Goal: Transaction & Acquisition: Subscribe to service/newsletter

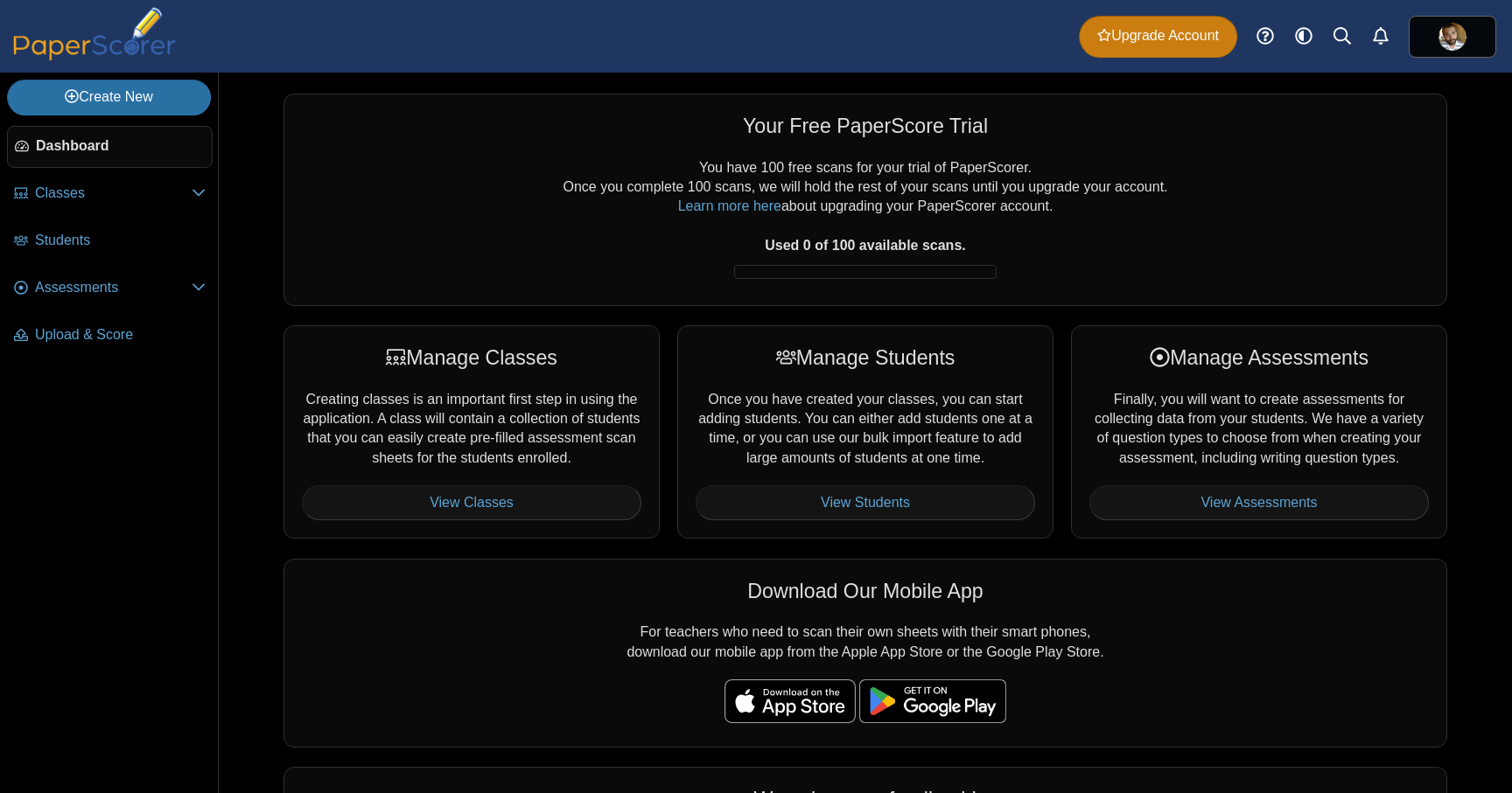
click at [1148, 37] on span "Upgrade Account" at bounding box center [1158, 35] width 122 height 19
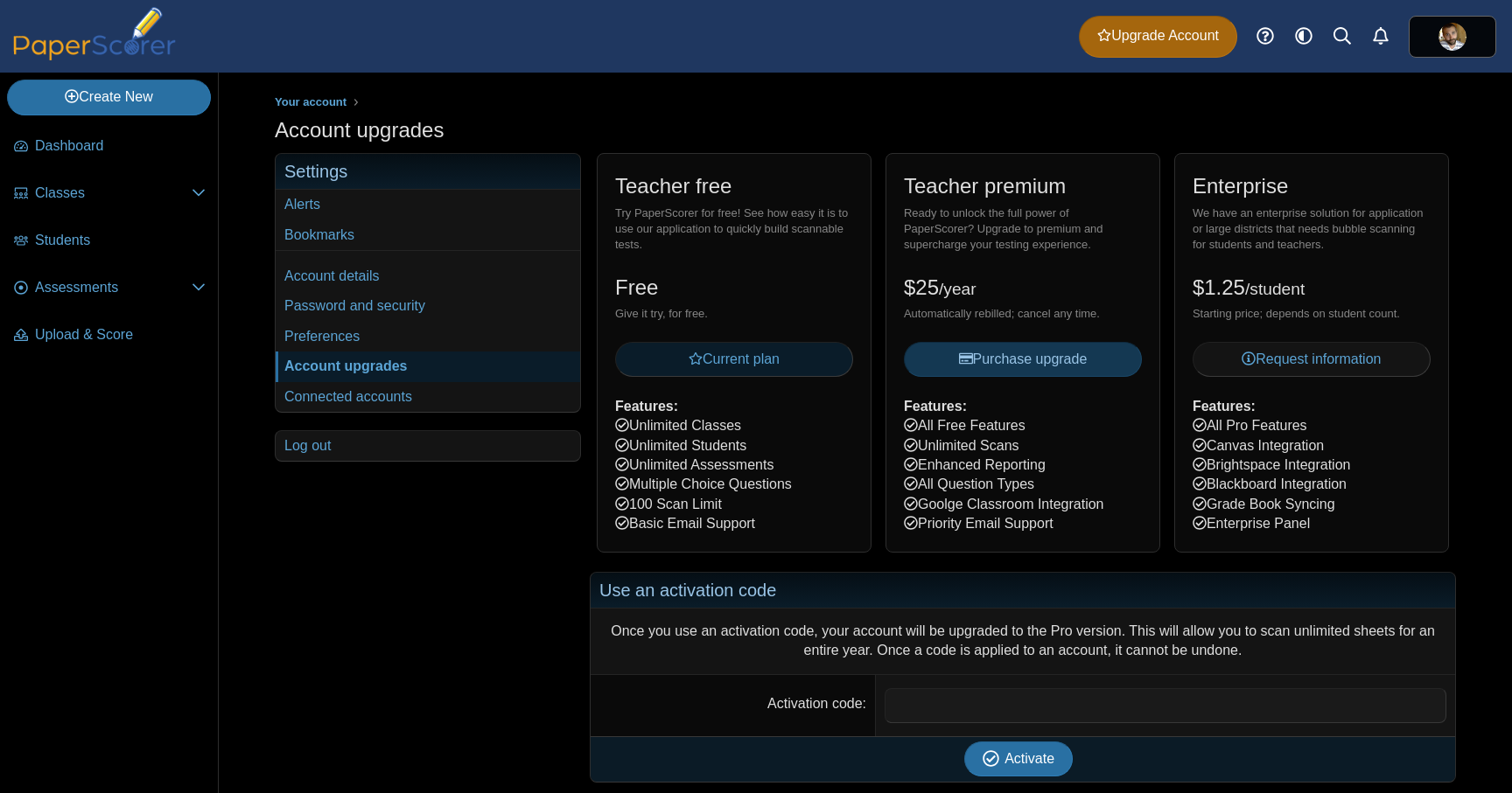
click at [797, 360] on button "Current plan" at bounding box center [734, 359] width 238 height 35
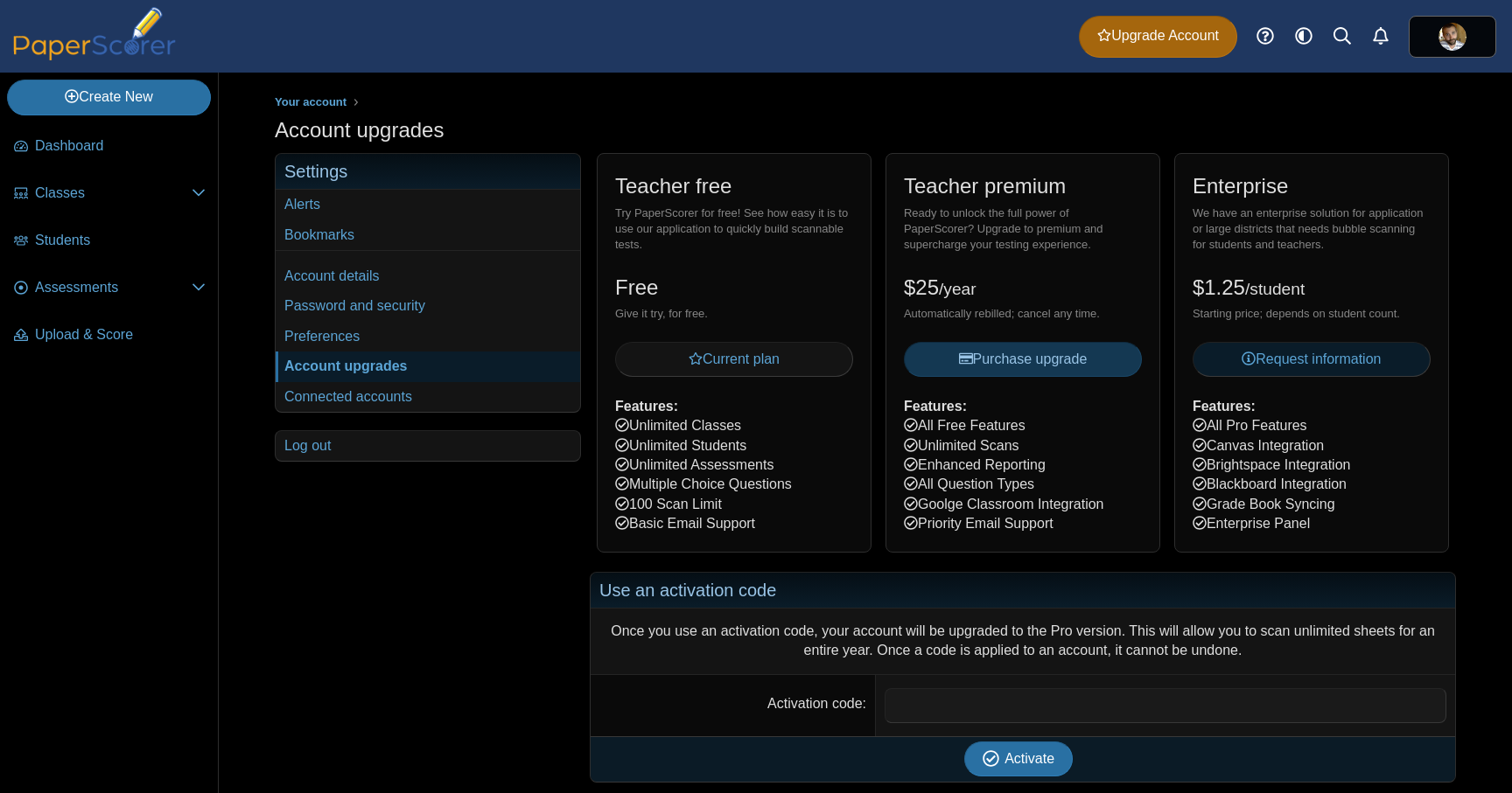
click at [1302, 358] on span "Request information" at bounding box center [1310, 358] width 139 height 15
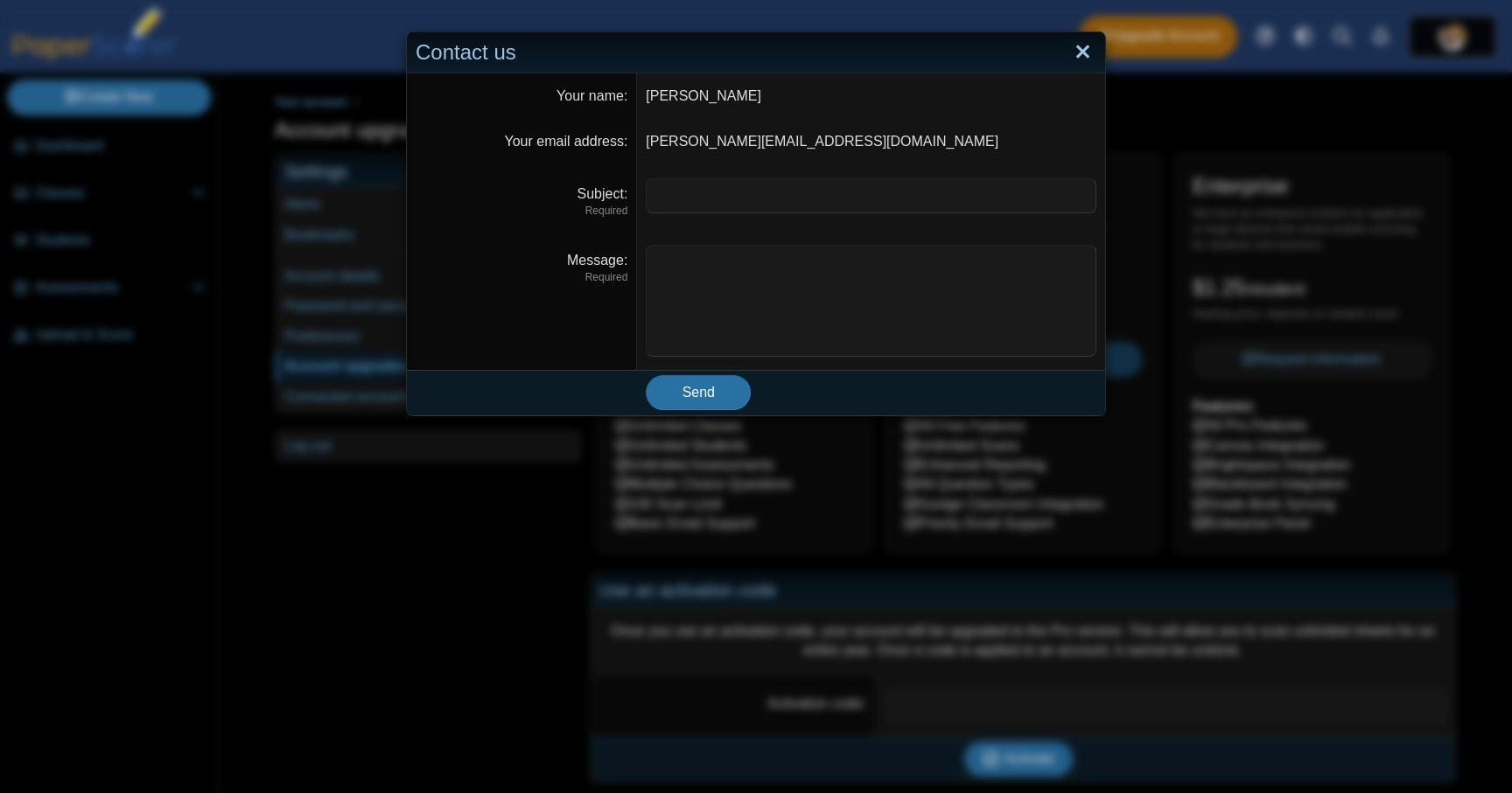
click at [1085, 53] on link "Close" at bounding box center [1082, 53] width 27 height 30
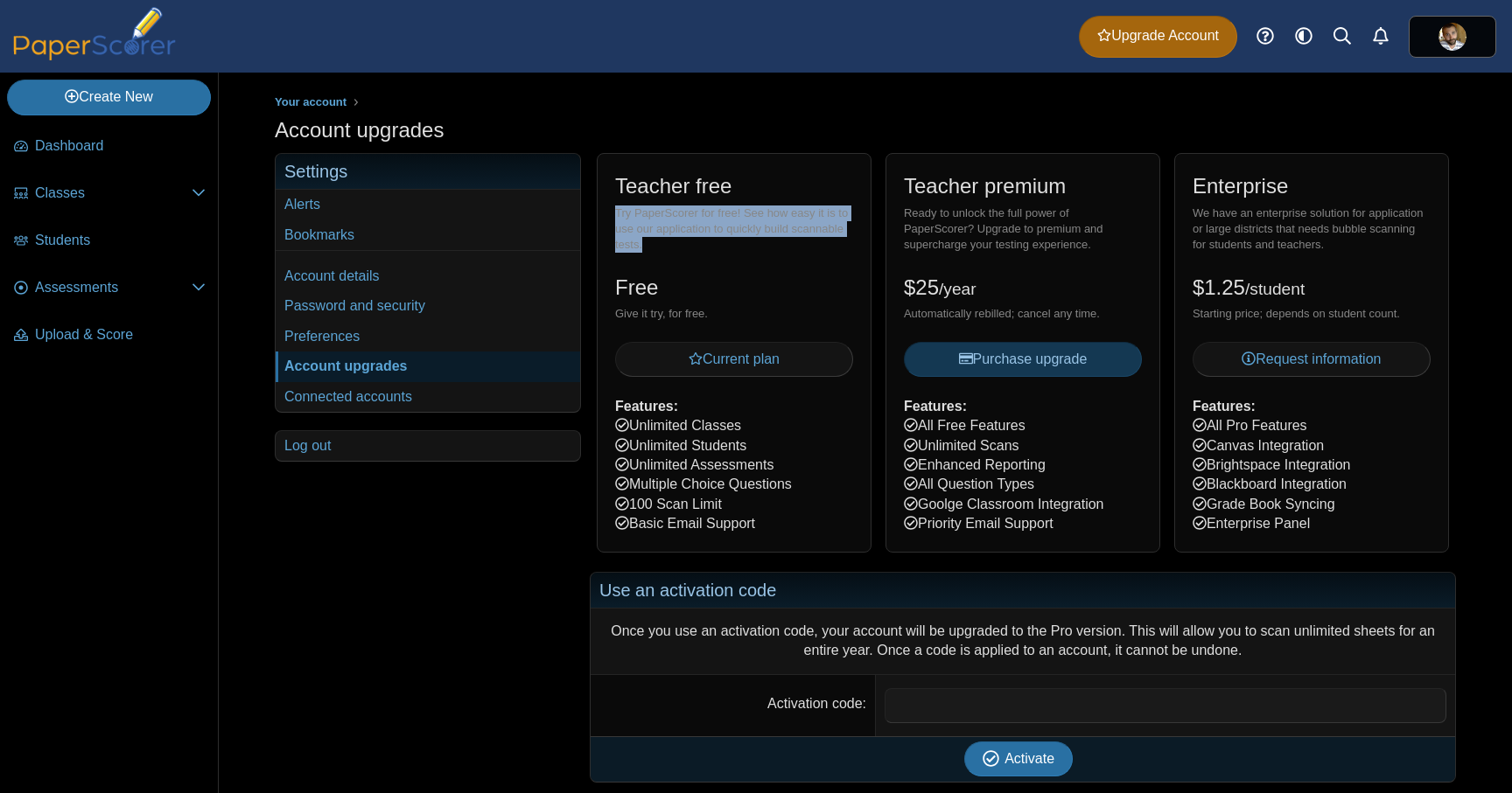
drag, startPoint x: 709, startPoint y: 251, endPoint x: 607, endPoint y: 216, distance: 107.8
click at [607, 216] on div "Teacher free Try PaperScorer for free! See how easy it is to use our applicatio…" at bounding box center [734, 352] width 274 height 399
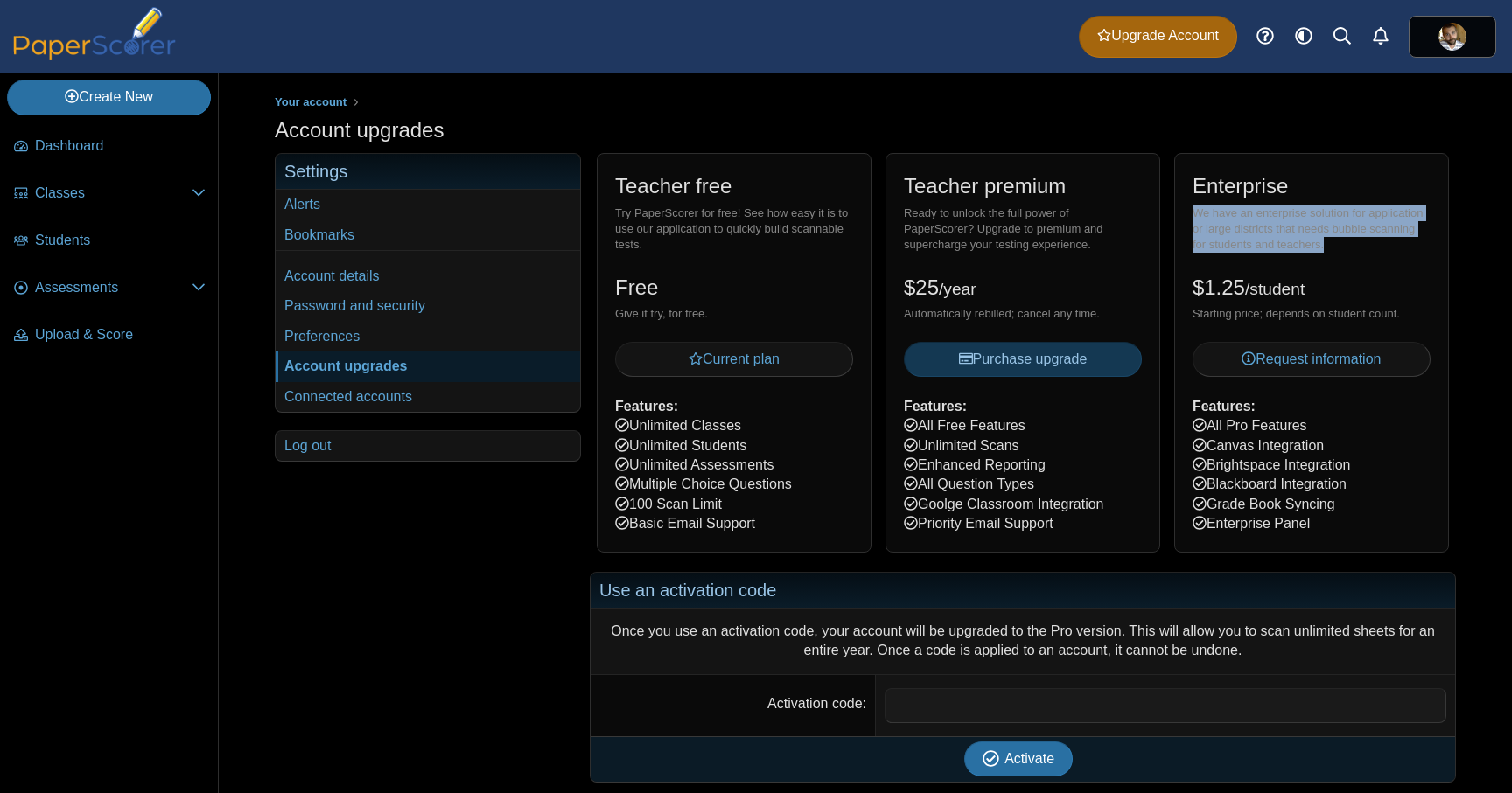
drag, startPoint x: 1328, startPoint y: 241, endPoint x: 1180, endPoint y: 214, distance: 150.4
click at [1180, 214] on div "Enterprise We have an enterprise solution for application or large districts th…" at bounding box center [1311, 352] width 274 height 399
copy div "We have an enterprise solution for application or large districts that needs bu…"
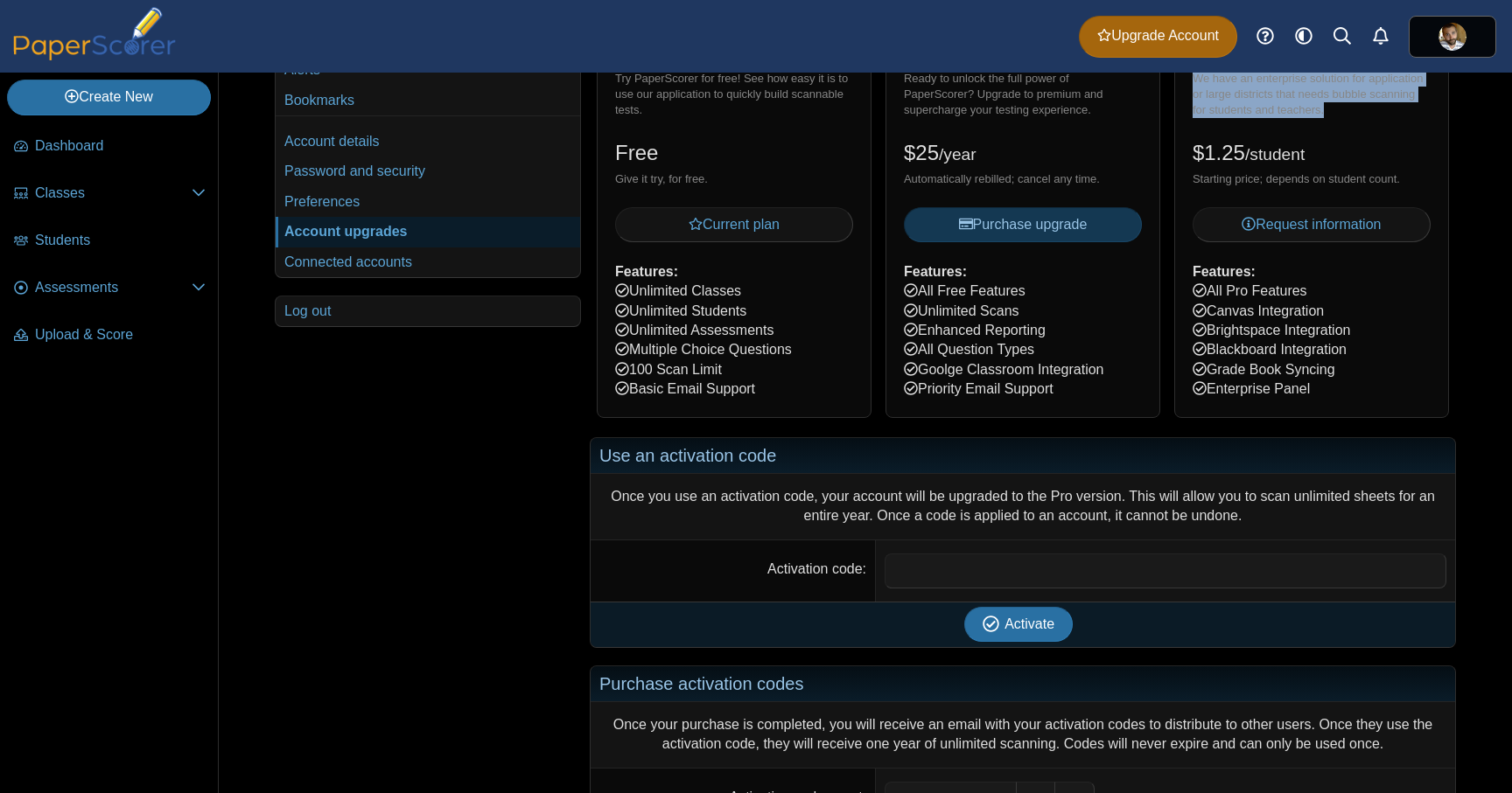
scroll to position [151, 0]
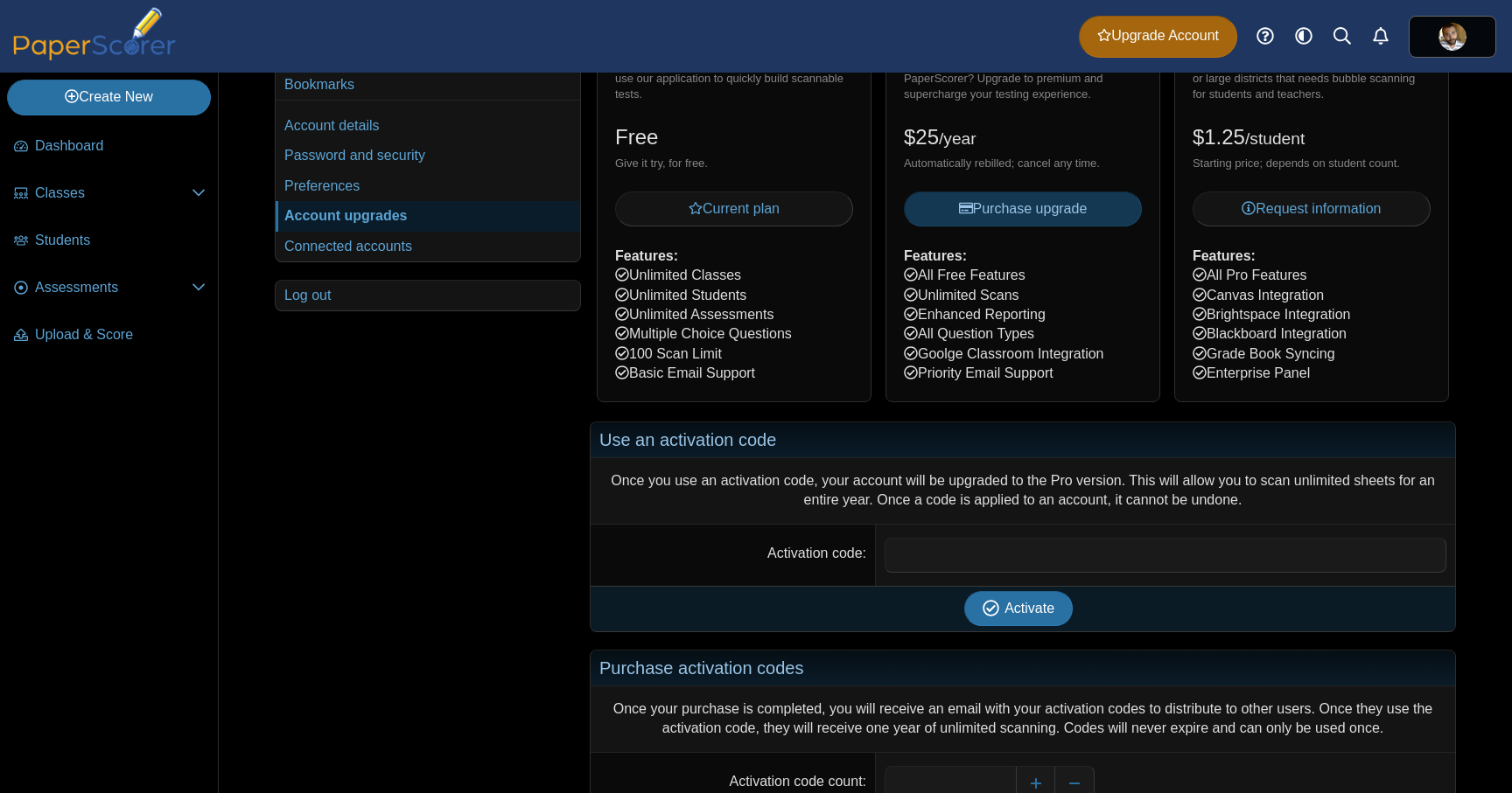
click at [1105, 168] on div "Automatically rebilled; cancel any time." at bounding box center [1023, 164] width 238 height 16
drag, startPoint x: 1106, startPoint y: 167, endPoint x: 893, endPoint y: 169, distance: 213.0
click at [893, 169] on div "Teacher premium Ready to unlock the full power of PaperScorer? Upgrade to premi…" at bounding box center [1022, 202] width 274 height 399
copy div "Automatically rebilled; cancel any time."
